Goal: Find specific page/section: Find specific page/section

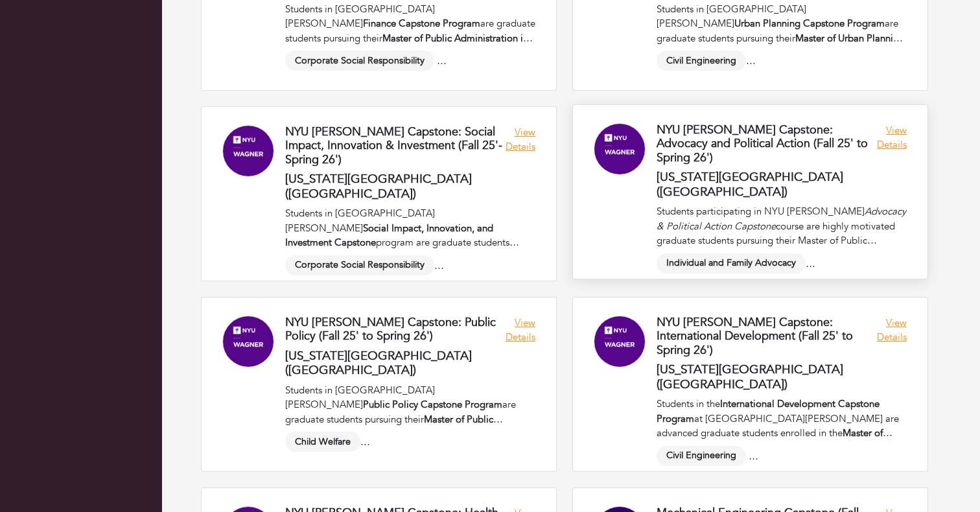
scroll to position [1951, 0]
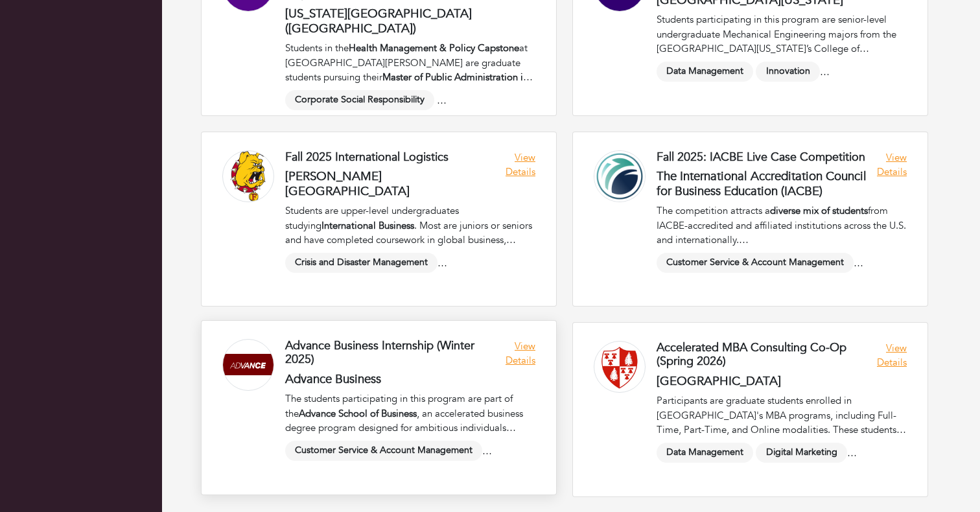
click at [516, 346] on link at bounding box center [379, 408] width 355 height 174
